Goal: Task Accomplishment & Management: Complete application form

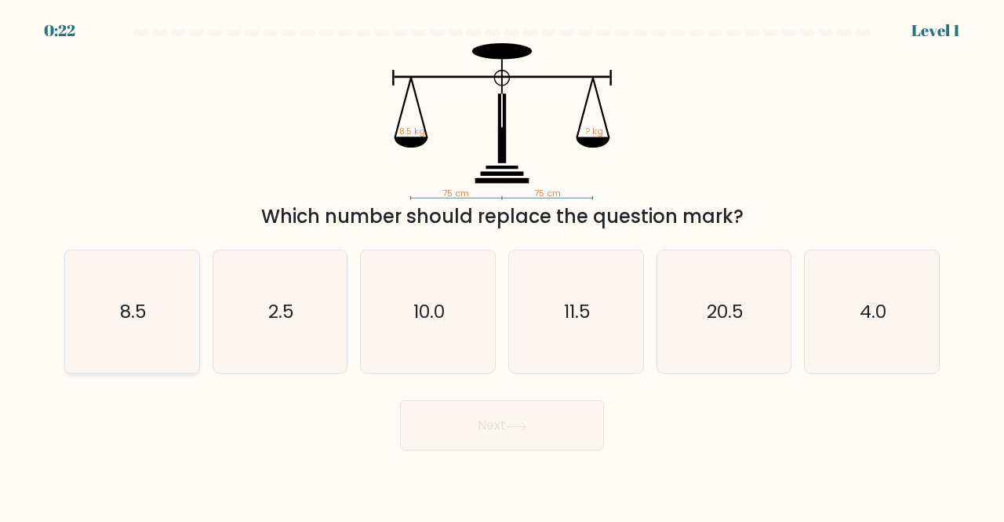
click at [162, 305] on icon "8.5" at bounding box center [132, 311] width 123 height 123
click at [502, 265] on input "a. 8.5" at bounding box center [502, 263] width 1 height 4
radio input "true"
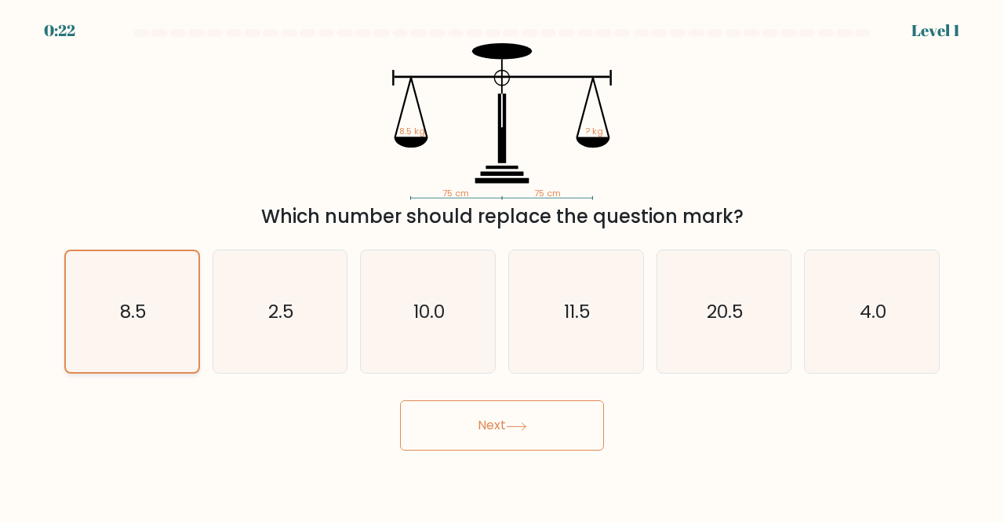
click at [400, 400] on button "Next" at bounding box center [502, 425] width 204 height 50
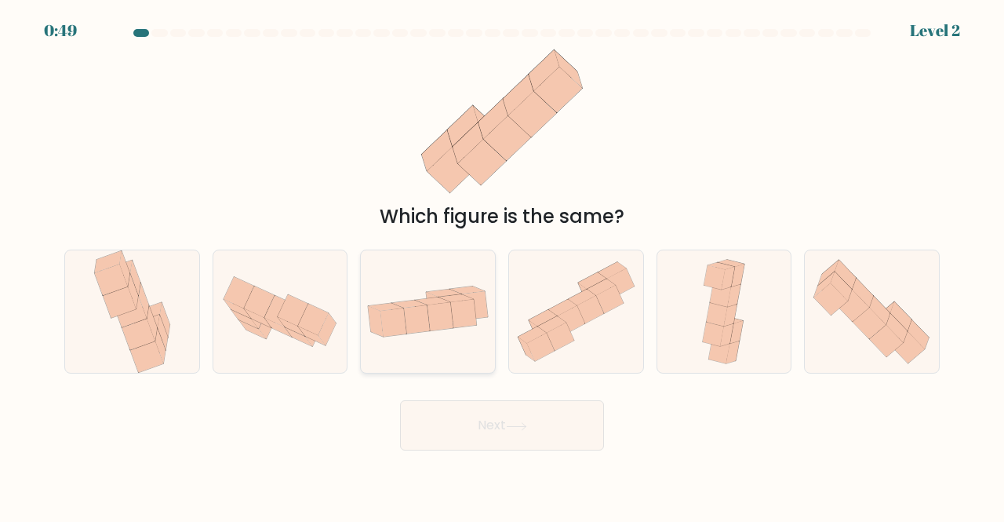
click at [453, 305] on icon at bounding box center [463, 314] width 26 height 28
click at [502, 265] on input "c." at bounding box center [502, 263] width 1 height 4
radio input "true"
click at [496, 406] on button "Next" at bounding box center [502, 425] width 204 height 50
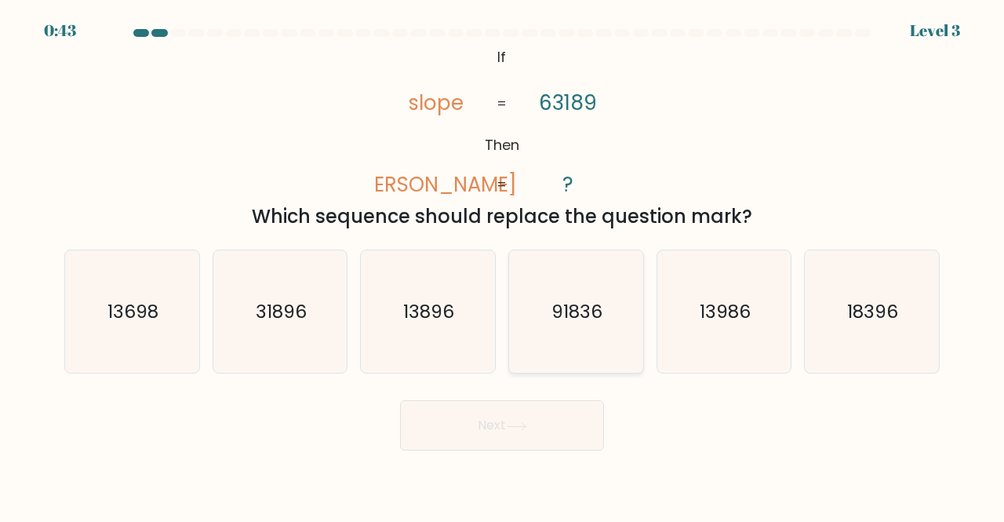
click at [627, 280] on icon "91836" at bounding box center [576, 311] width 123 height 123
click at [503, 265] on input "d. 91836" at bounding box center [502, 263] width 1 height 4
radio input "true"
click at [527, 426] on icon at bounding box center [516, 426] width 21 height 9
